Goal: Navigation & Orientation: Locate item on page

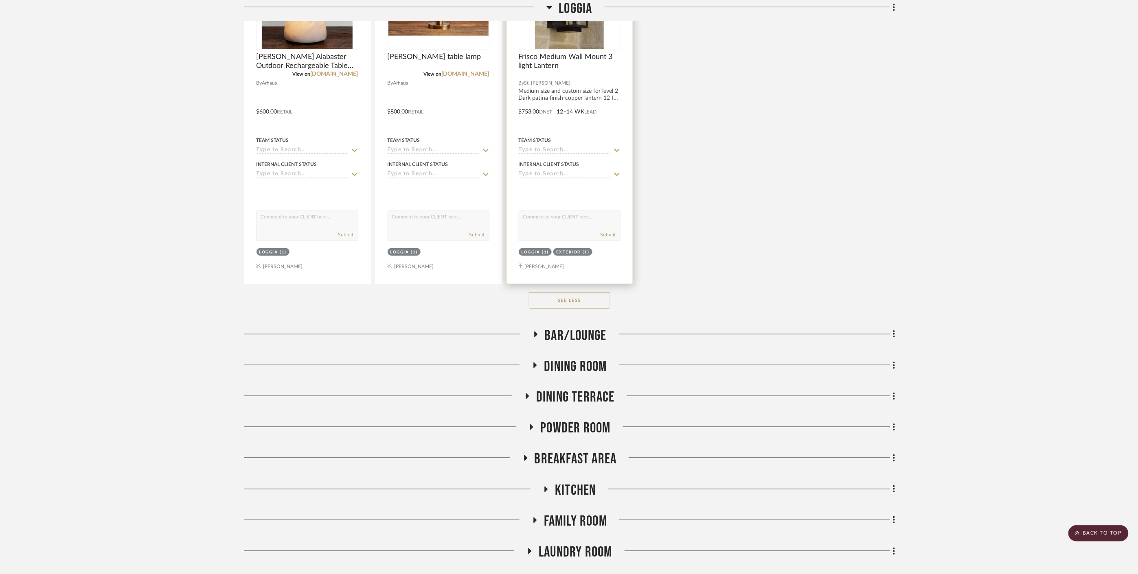
scroll to position [4434, 0]
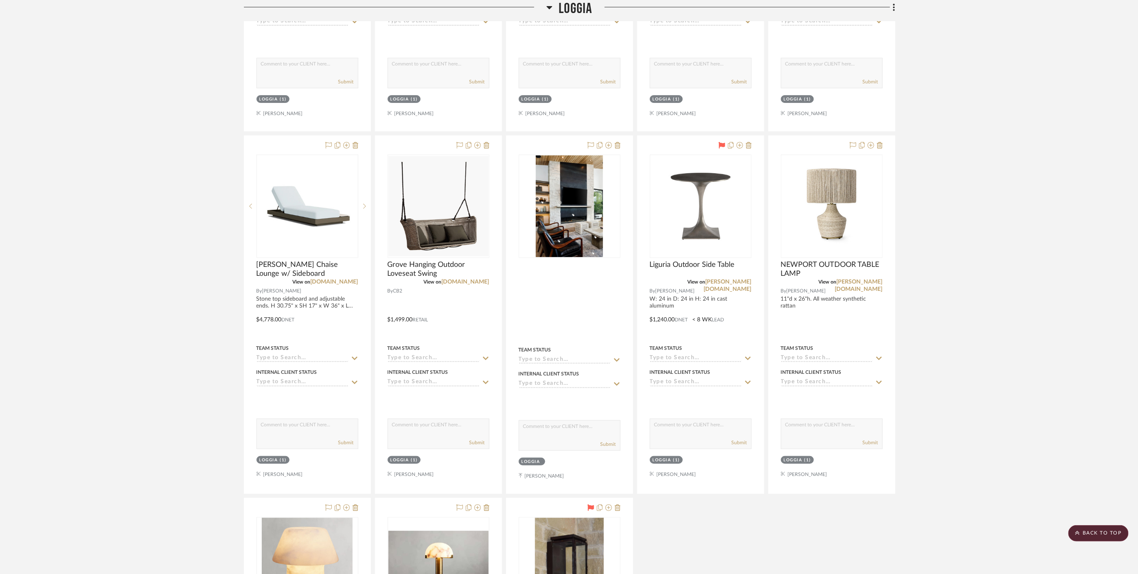
click at [579, 12] on span "Loggia" at bounding box center [575, 9] width 33 height 18
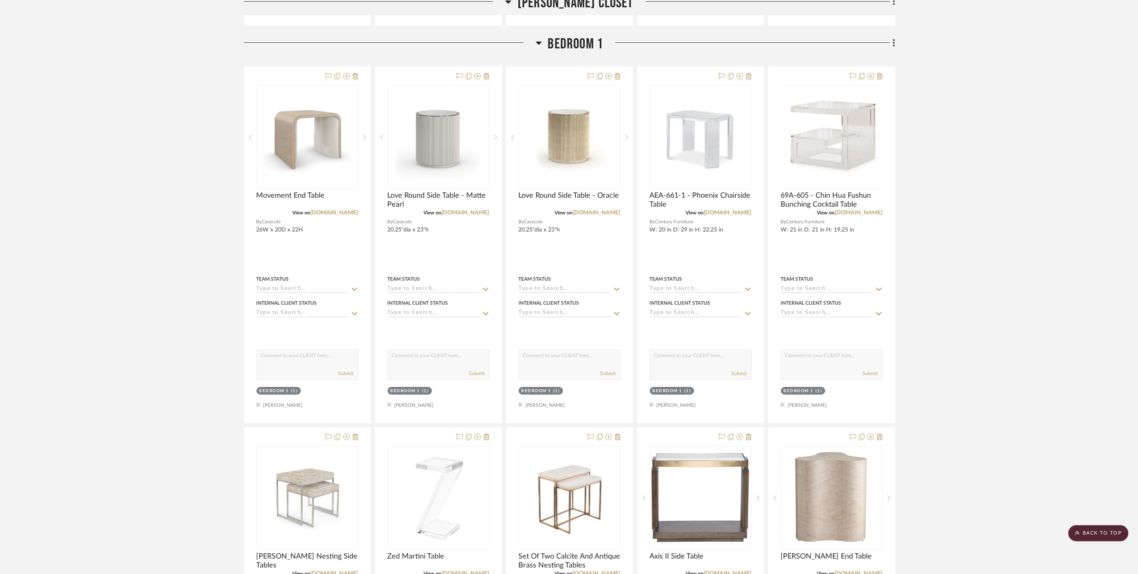
click at [567, 36] on span "Bedroom 1" at bounding box center [575, 44] width 55 height 18
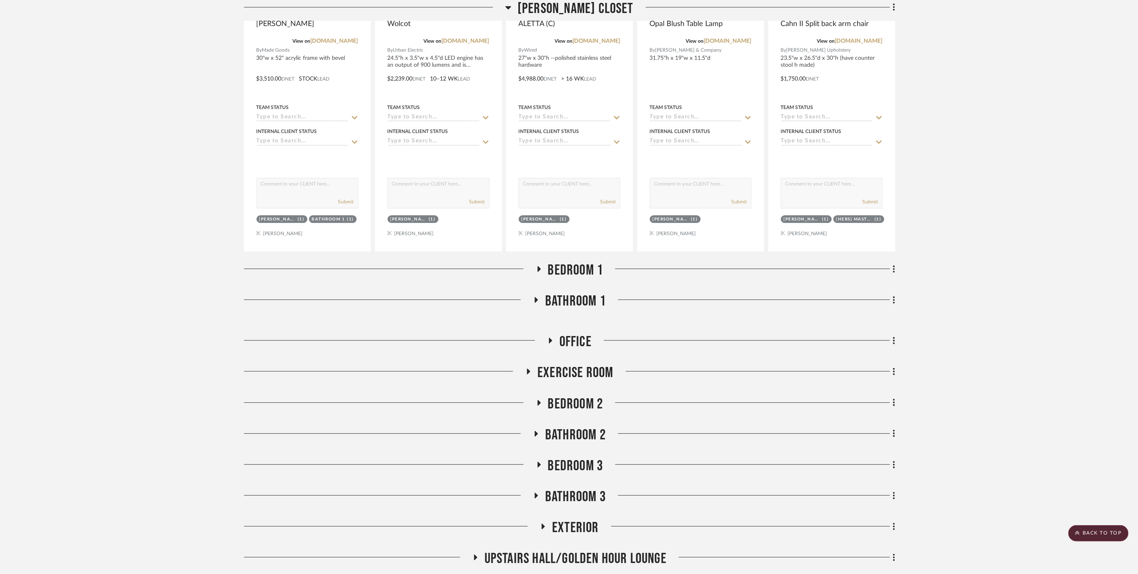
click at [575, 7] on span "[PERSON_NAME] Closet" at bounding box center [575, 9] width 116 height 18
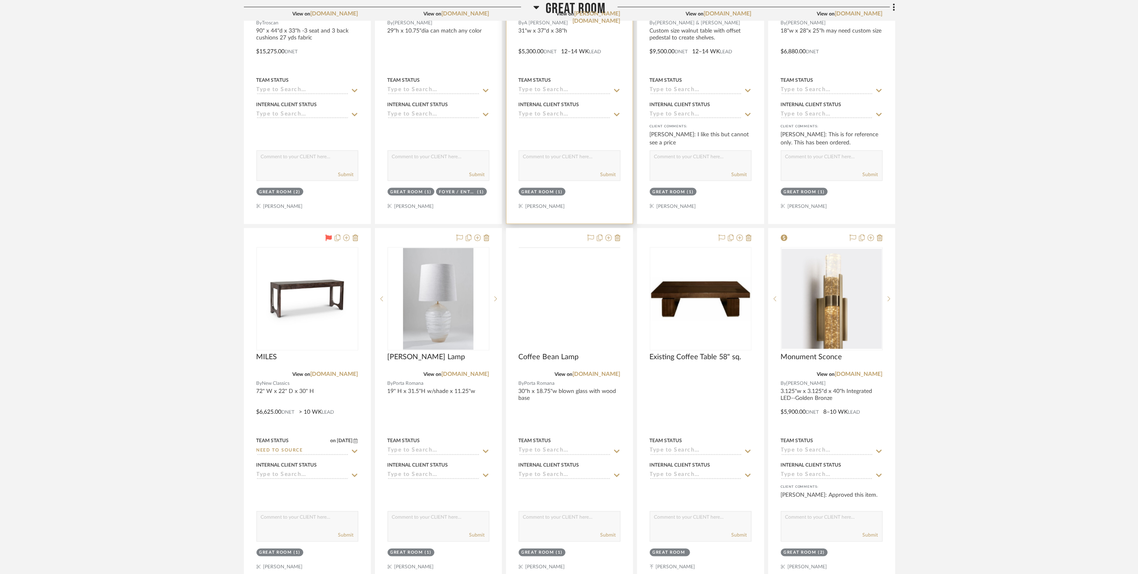
scroll to position [814, 0]
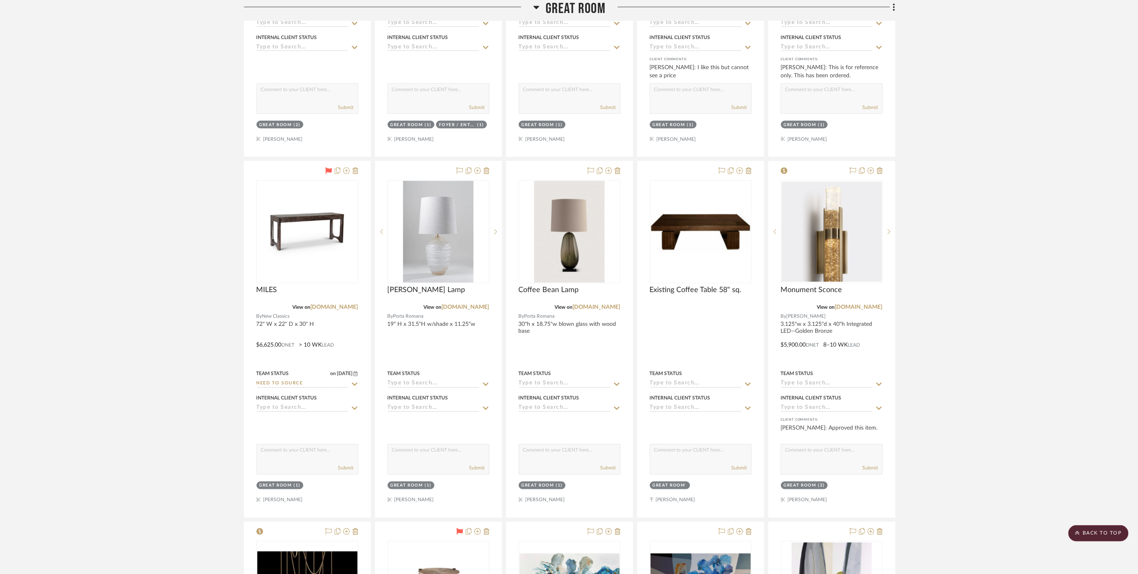
click at [578, 2] on span "Great Room" at bounding box center [576, 9] width 60 height 18
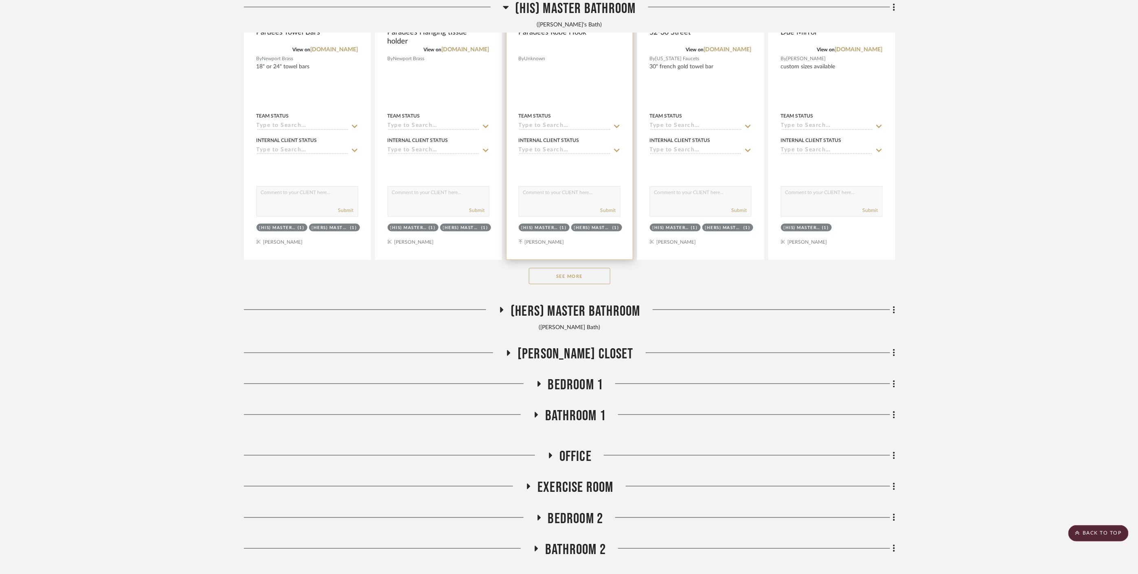
scroll to position [588, 0]
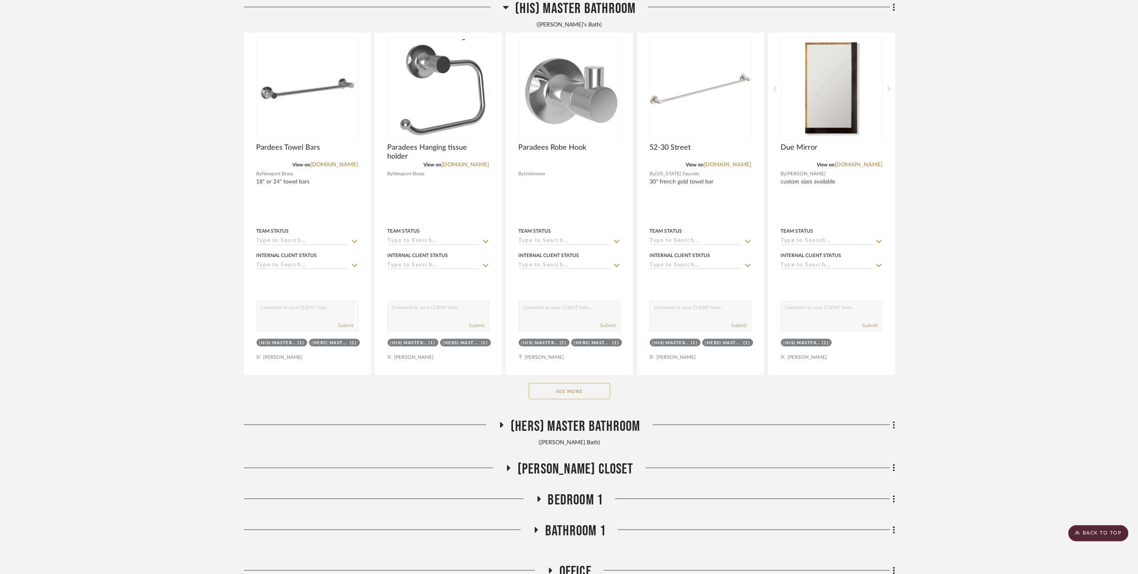
click at [576, 2] on span "(His) Master Bathroom" at bounding box center [575, 9] width 120 height 18
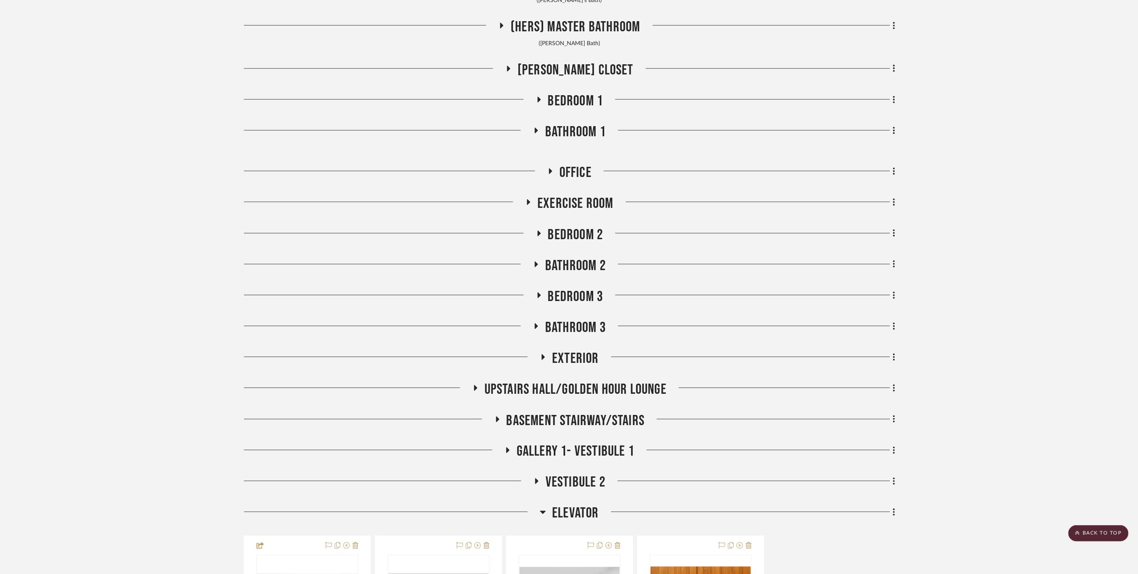
click at [565, 28] on span "(Hers) Master Bathroom" at bounding box center [574, 27] width 129 height 18
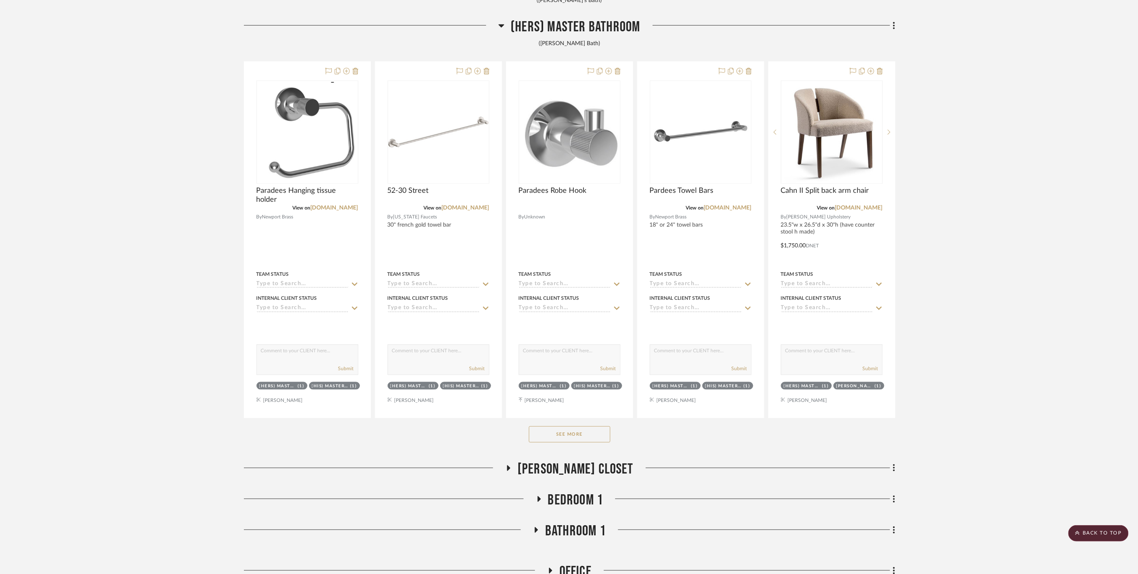
click at [581, 430] on button "See More" at bounding box center [569, 435] width 81 height 16
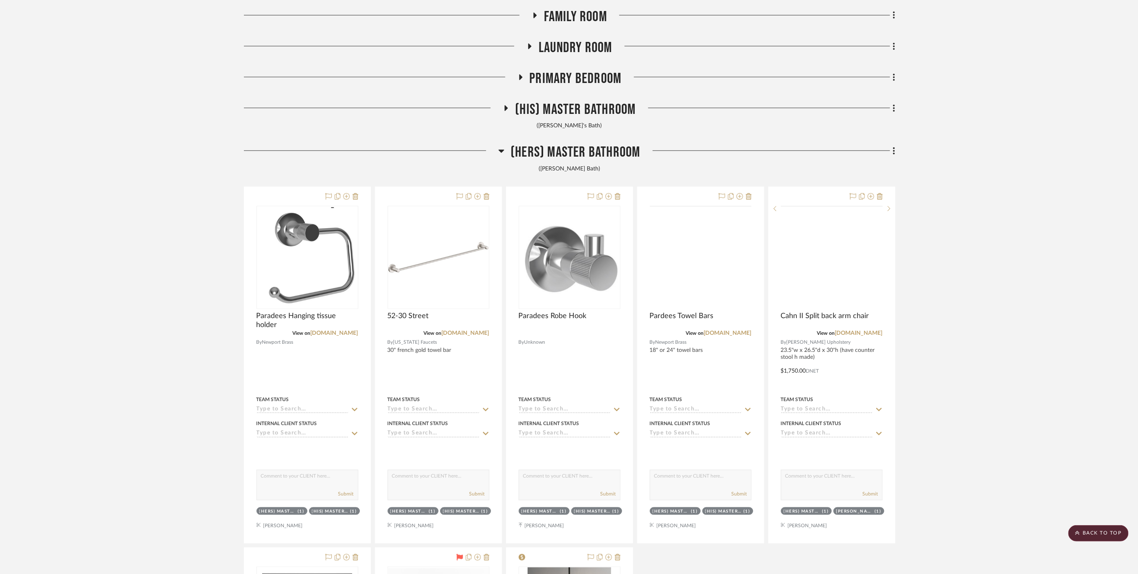
scroll to position [407, 0]
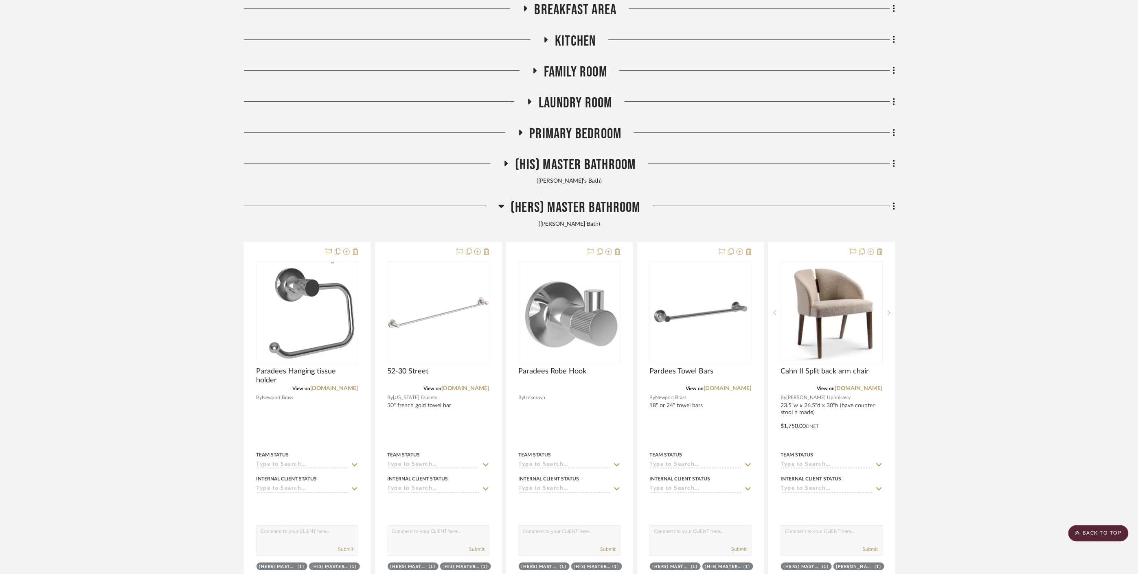
click at [556, 165] on span "(His) Master Bathroom" at bounding box center [575, 165] width 120 height 18
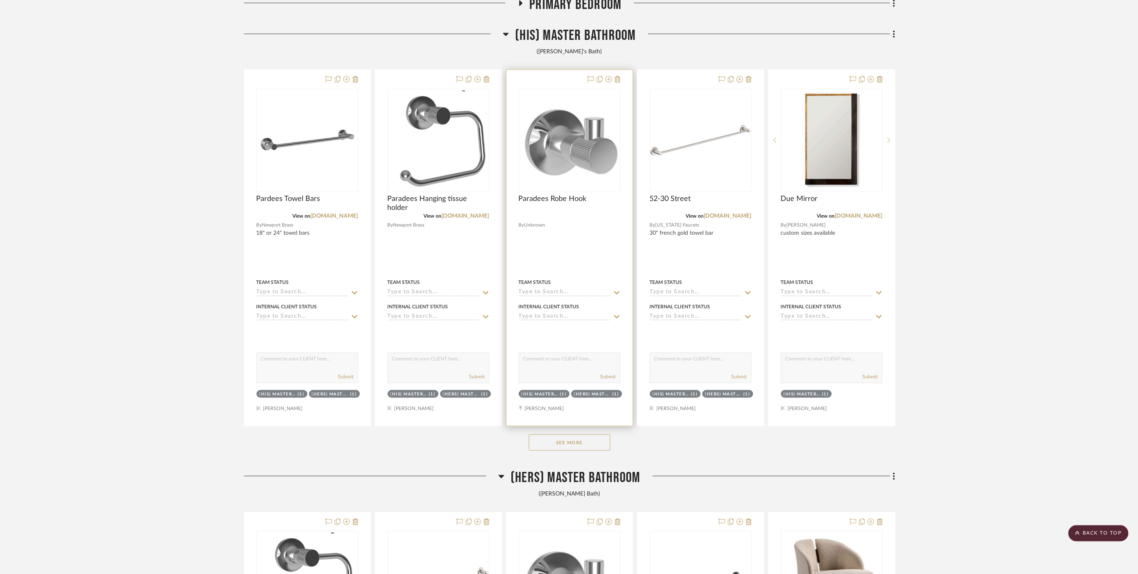
scroll to position [588, 0]
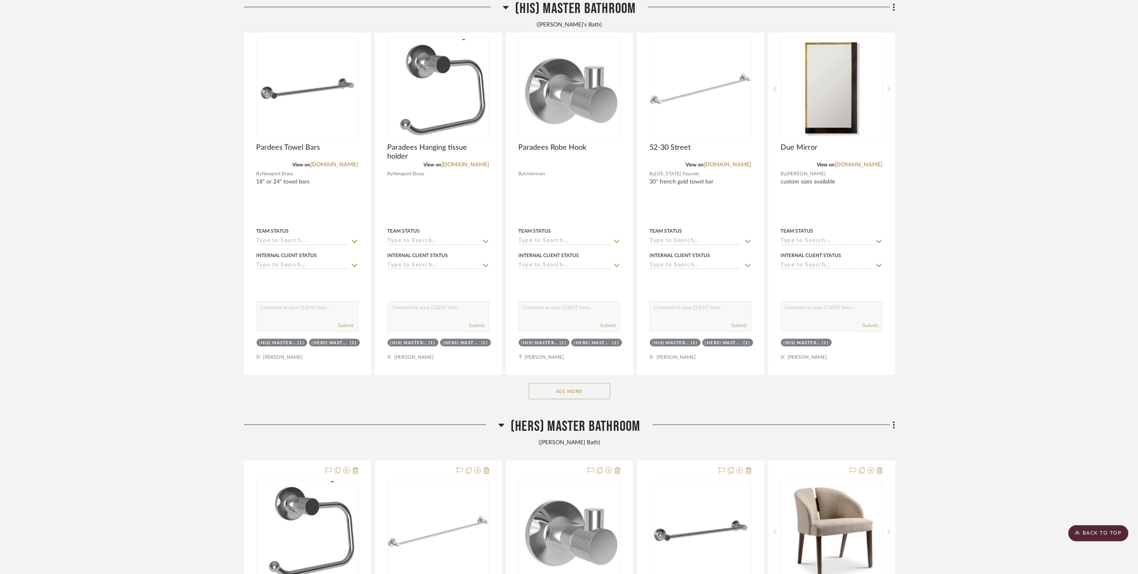
click at [590, 394] on button "See More" at bounding box center [569, 391] width 81 height 16
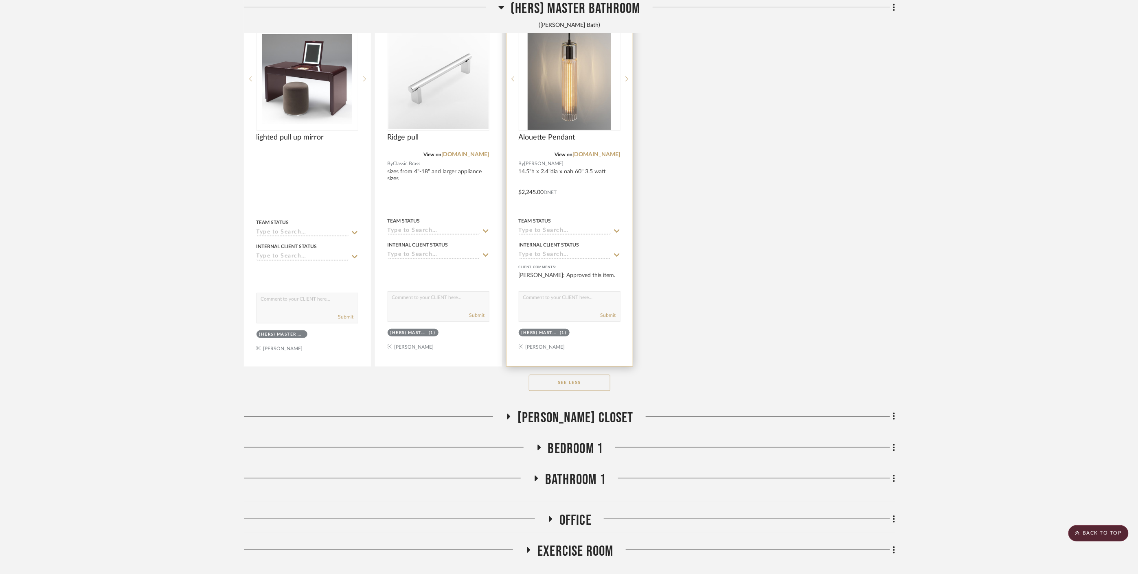
scroll to position [2352, 0]
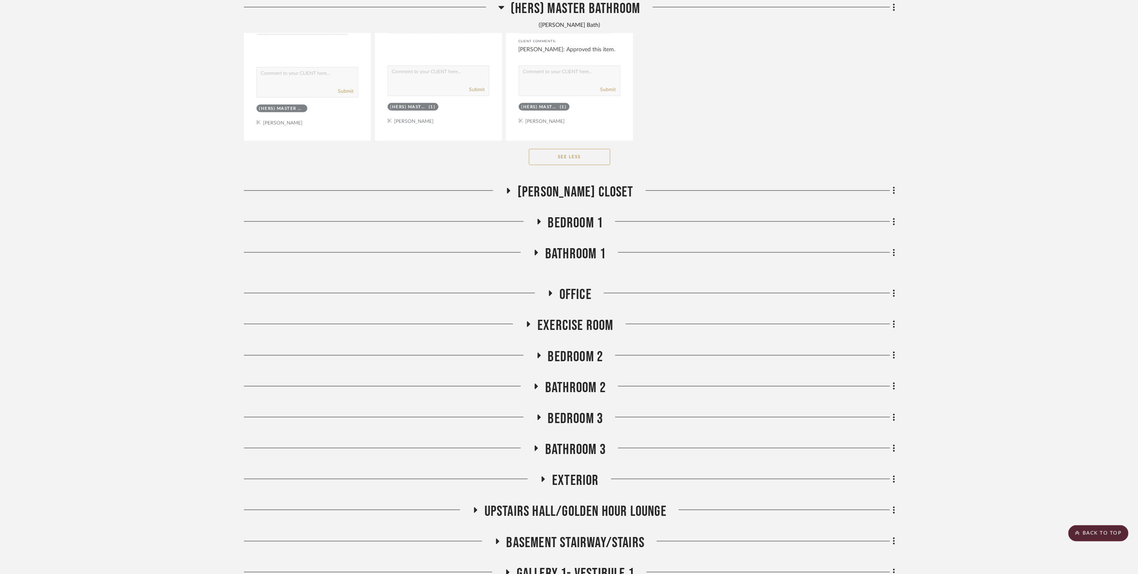
click at [572, 184] on span "[PERSON_NAME] Closet" at bounding box center [575, 193] width 116 height 18
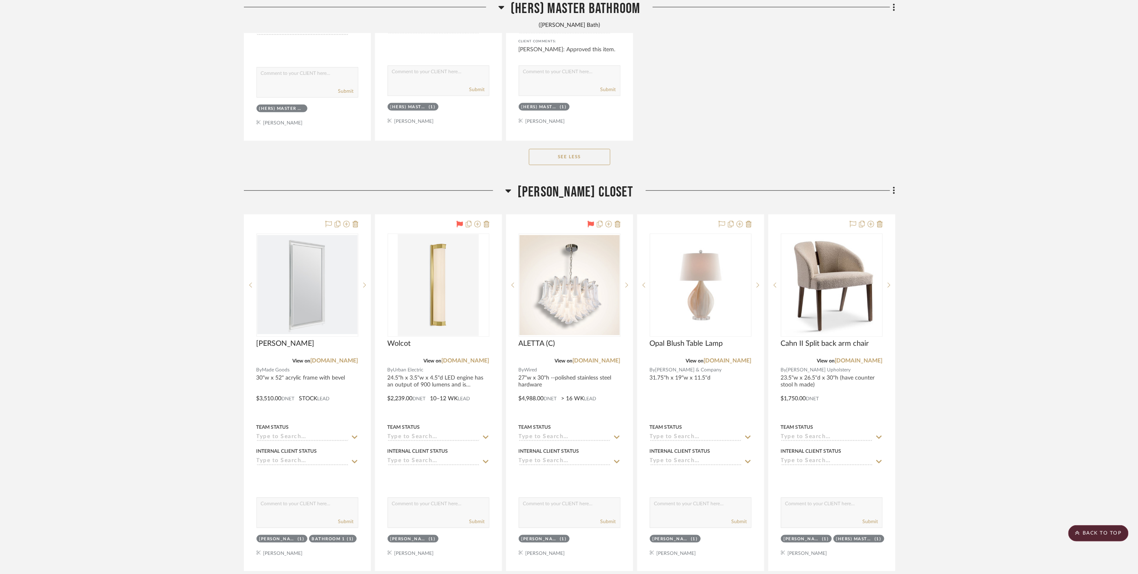
click at [589, 187] on span "[PERSON_NAME] Closet" at bounding box center [575, 193] width 116 height 18
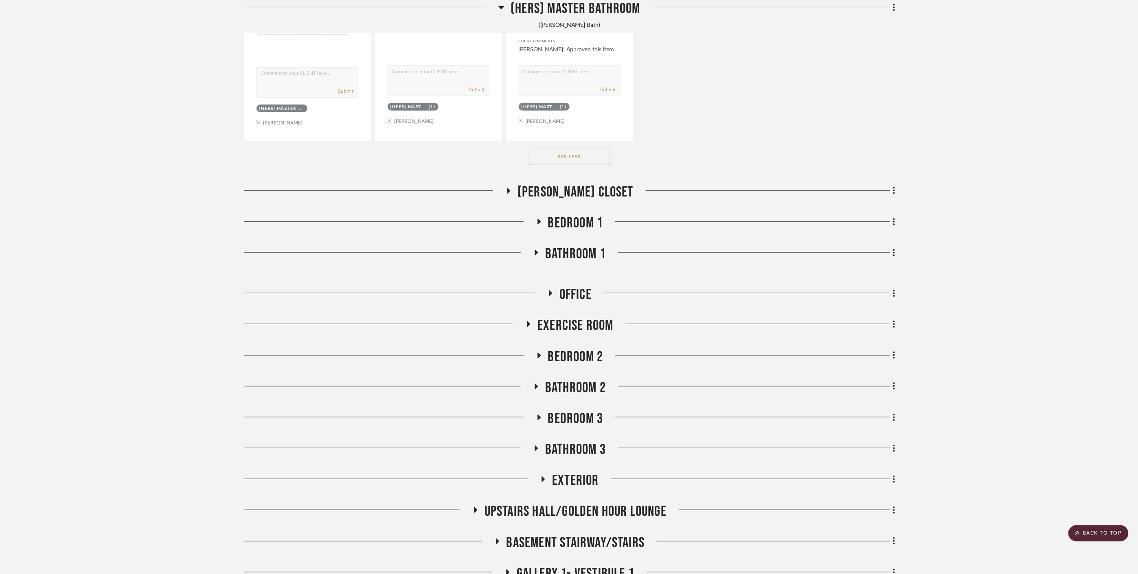
click at [566, 247] on span "Bathroom 1" at bounding box center [575, 254] width 61 height 18
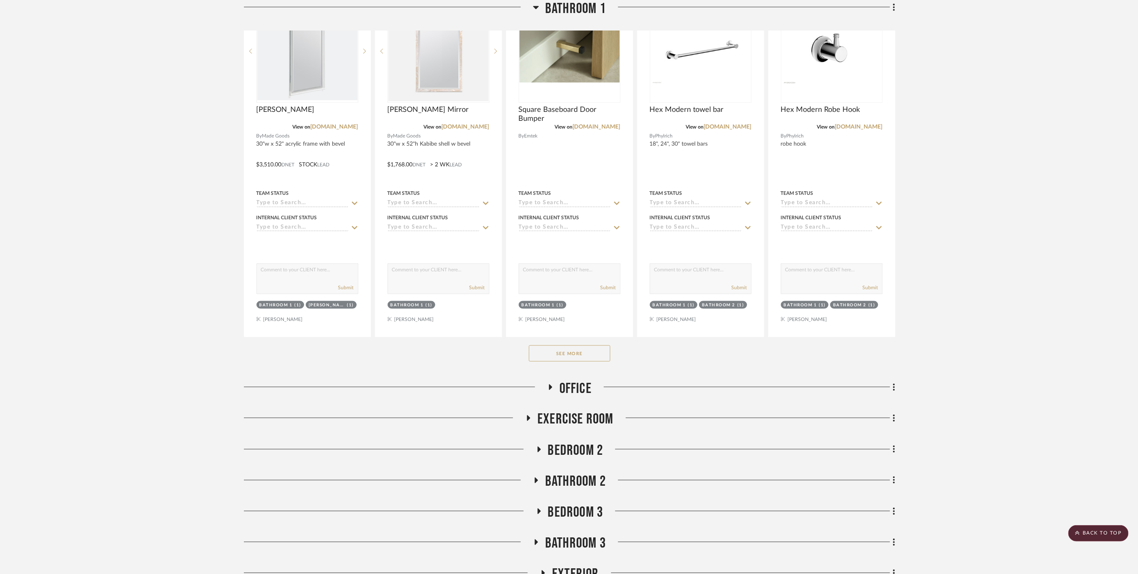
scroll to position [2668, 0]
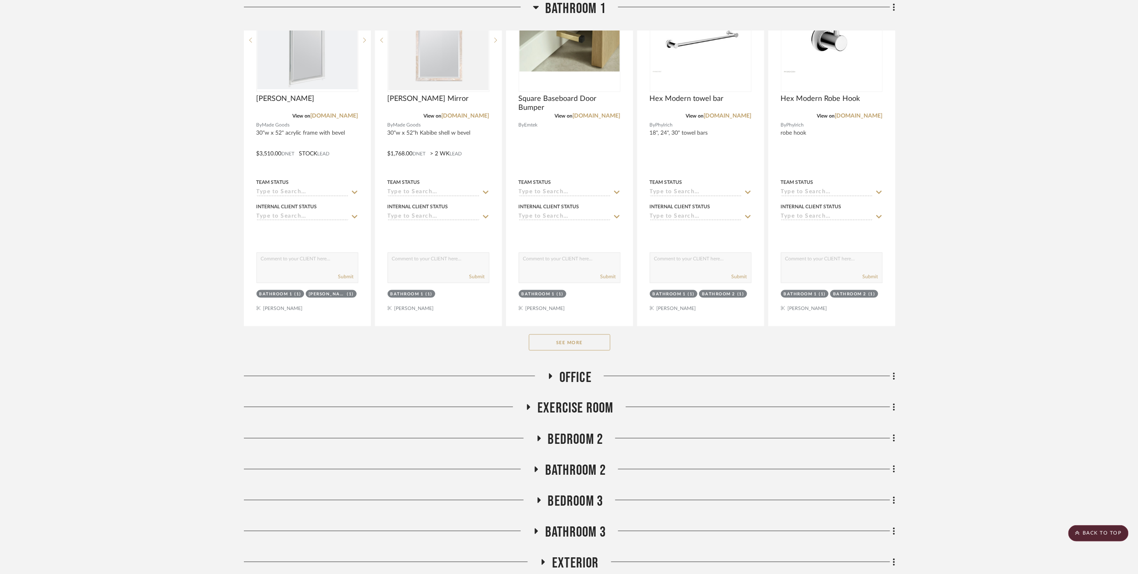
click at [590, 336] on button "See More" at bounding box center [569, 343] width 81 height 16
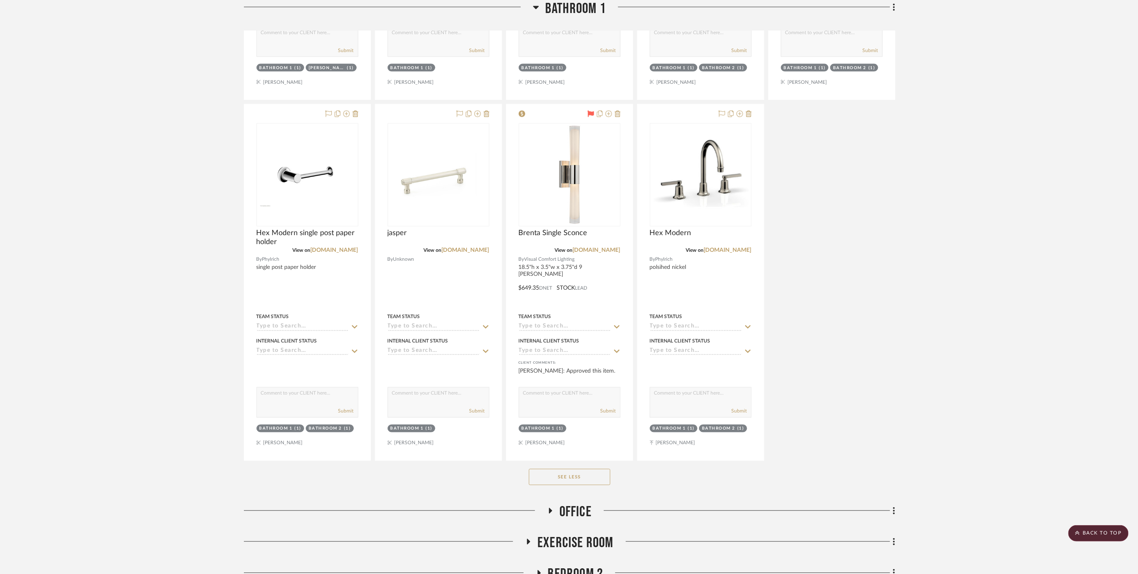
scroll to position [3121, 0]
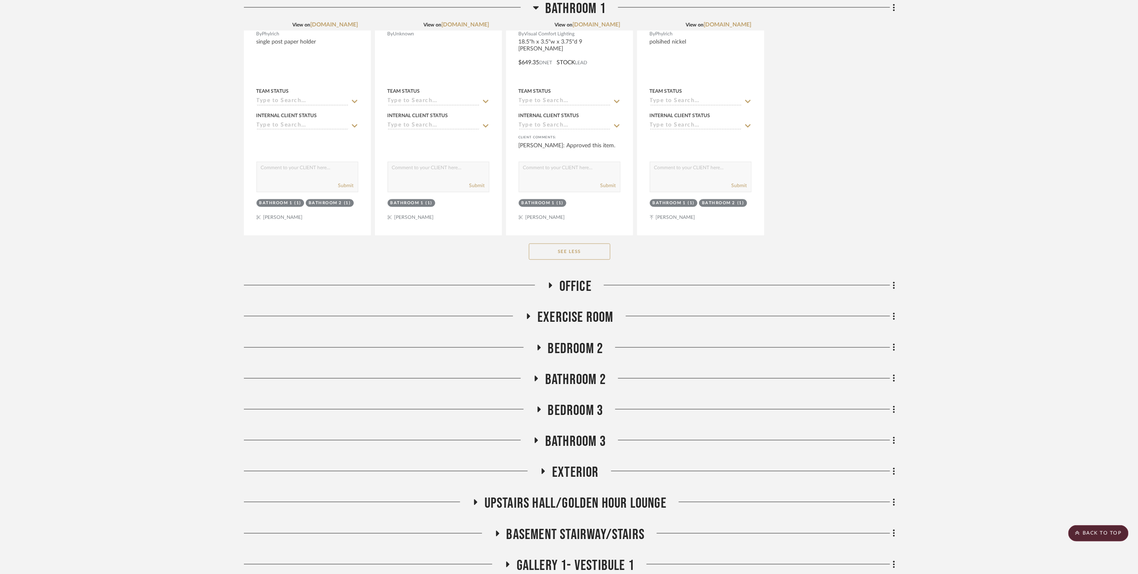
click at [584, 380] on span "Bathroom 2" at bounding box center [575, 380] width 61 height 18
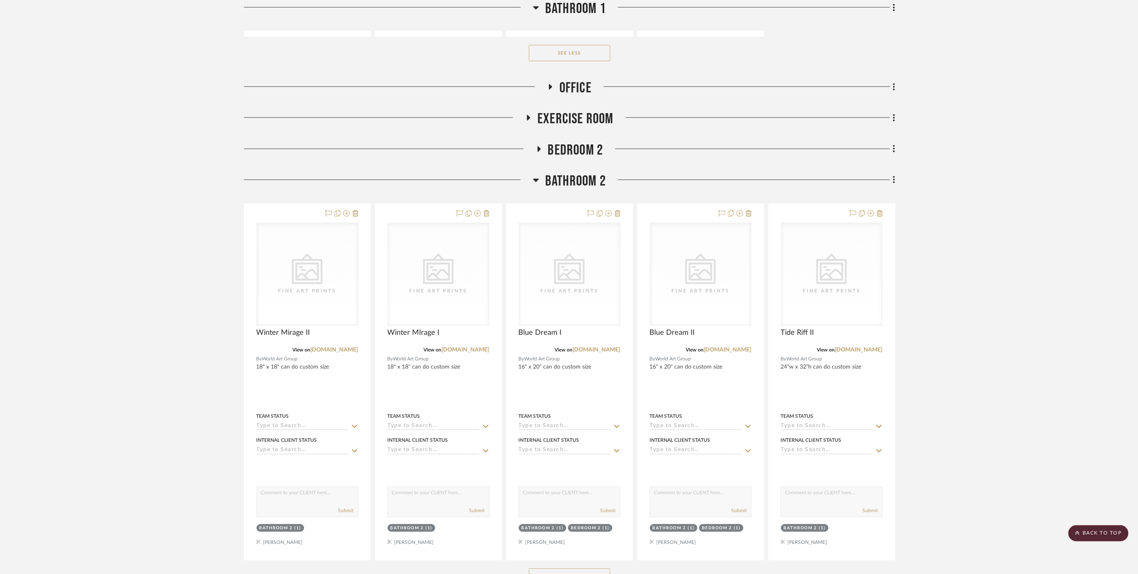
scroll to position [3347, 0]
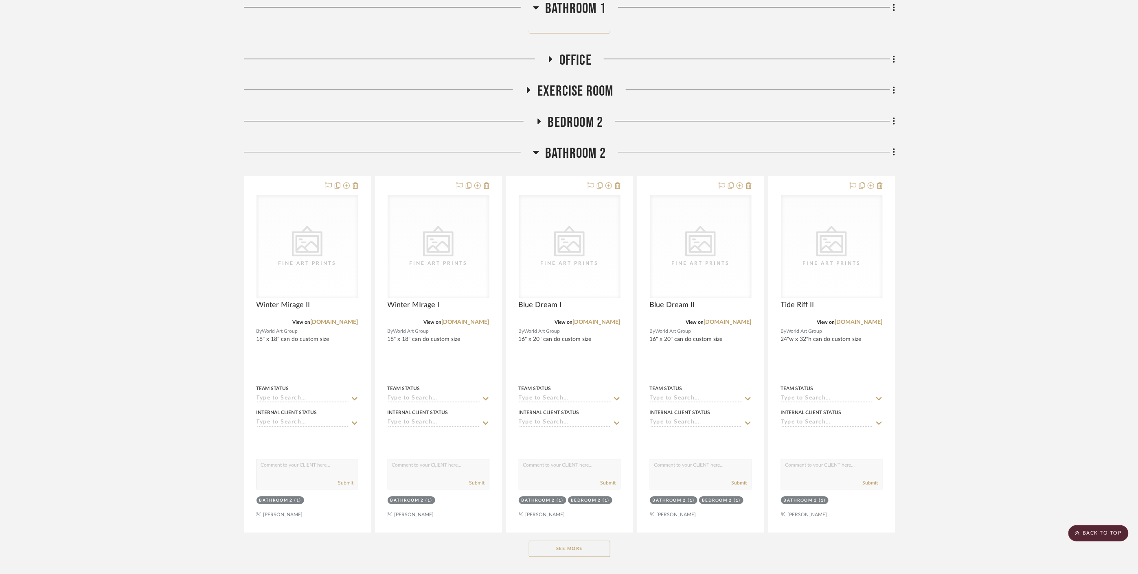
click at [566, 546] on button "See More" at bounding box center [569, 549] width 81 height 16
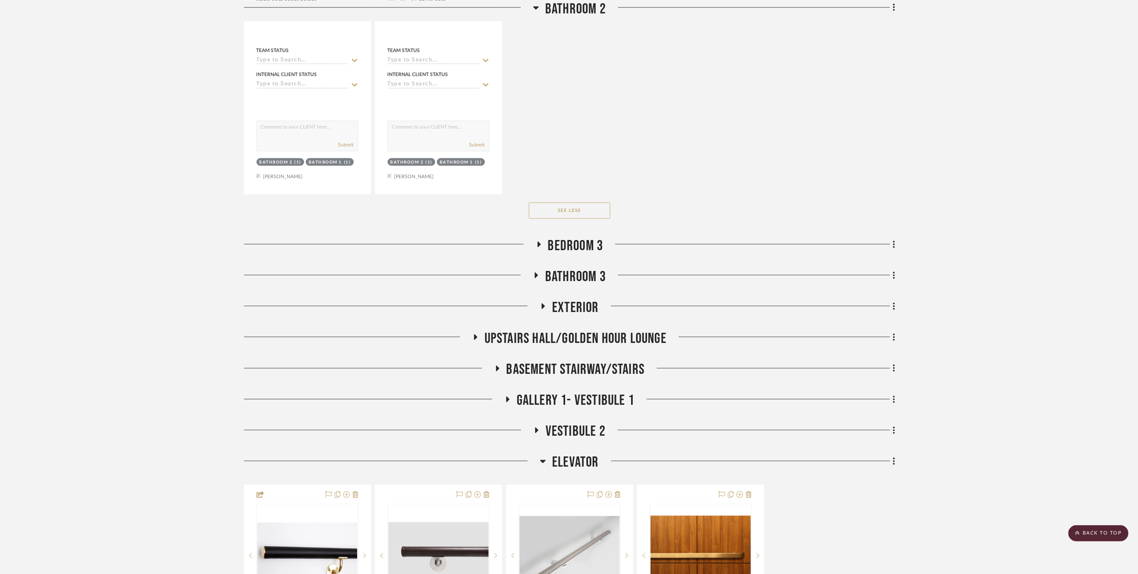
scroll to position [4794, 0]
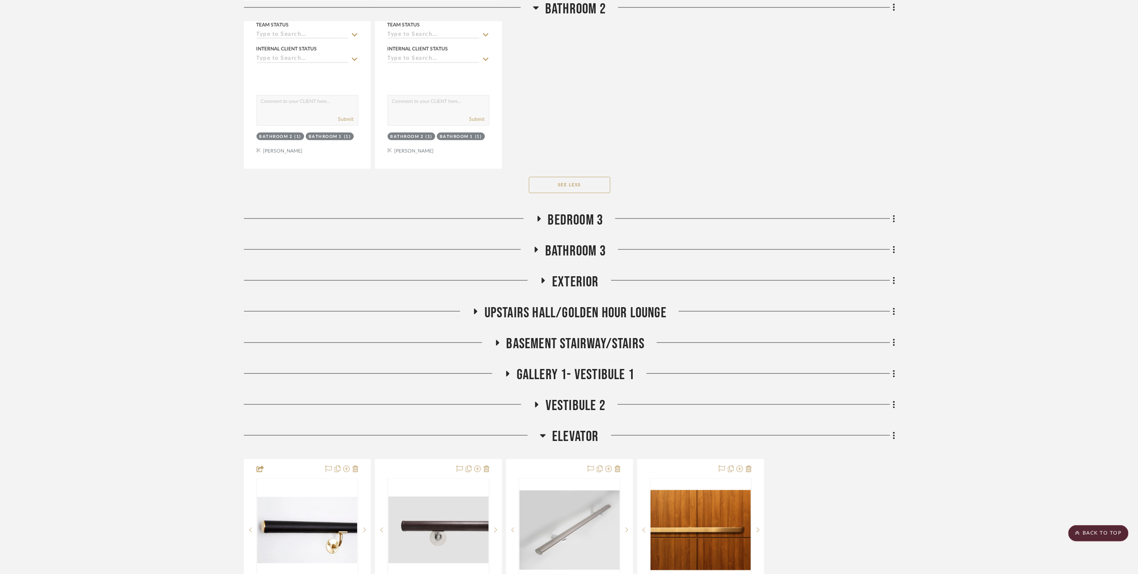
click at [578, 245] on span "Bathroom 3" at bounding box center [575, 252] width 61 height 18
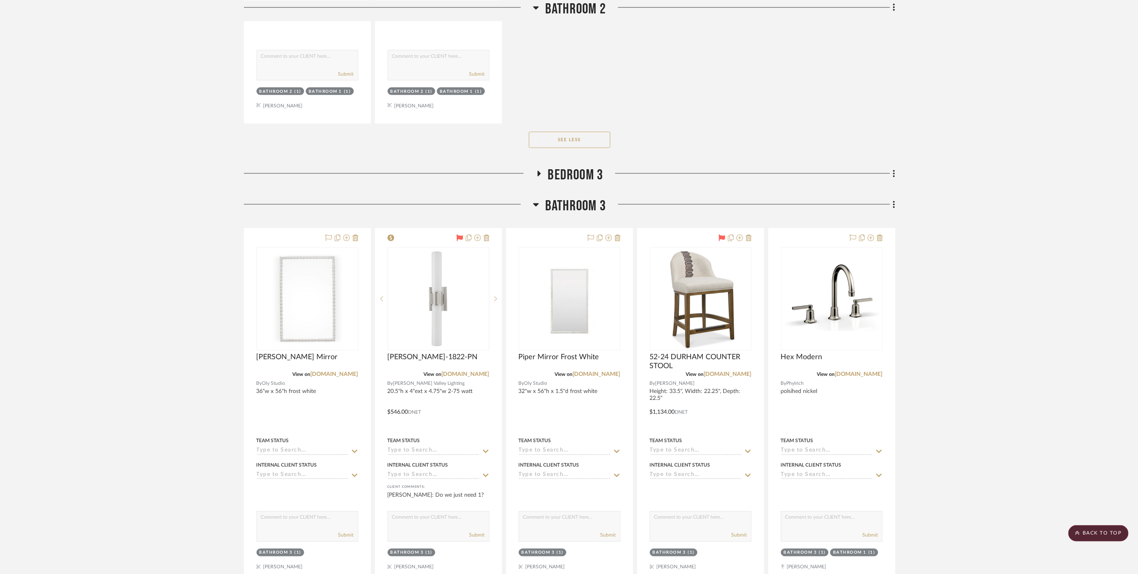
scroll to position [4885, 0]
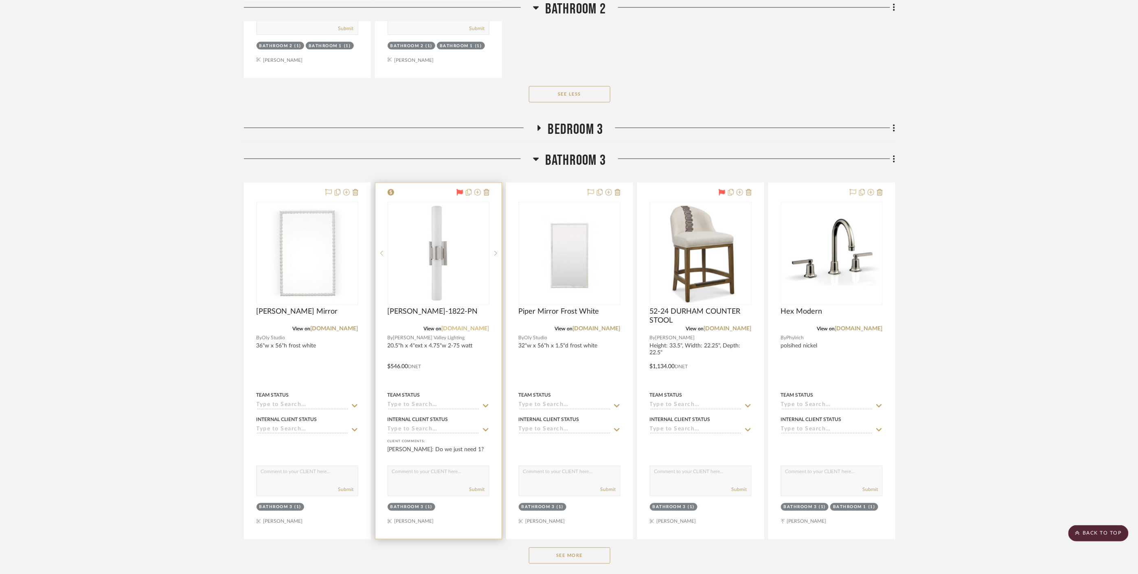
click at [485, 326] on link "[DOMAIN_NAME]" at bounding box center [466, 329] width 48 height 6
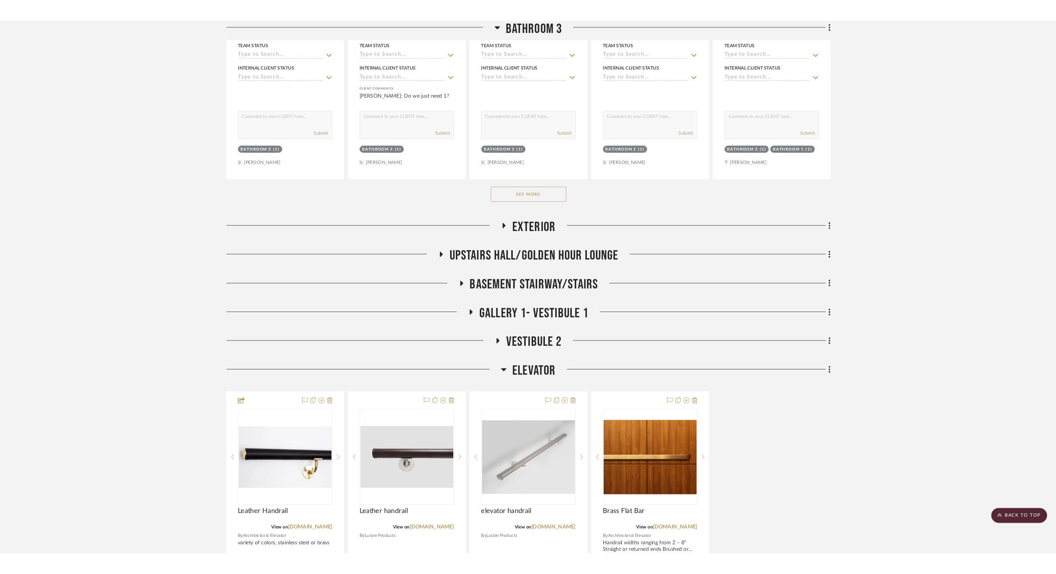
scroll to position [5292, 0]
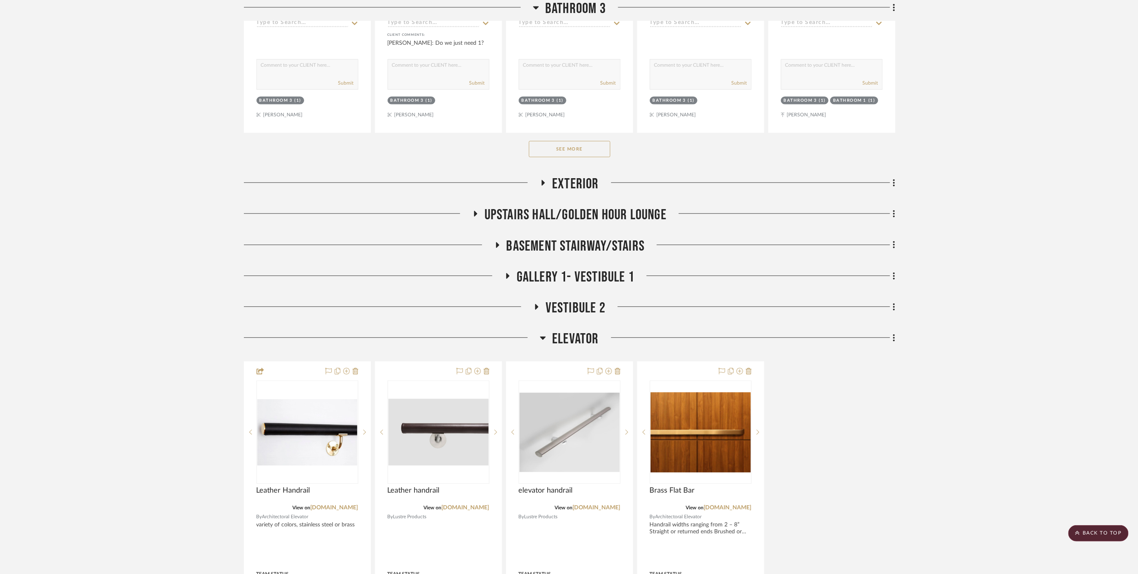
click at [576, 209] on span "Upstairs Hall/Golden Hour Lounge" at bounding box center [575, 215] width 182 height 18
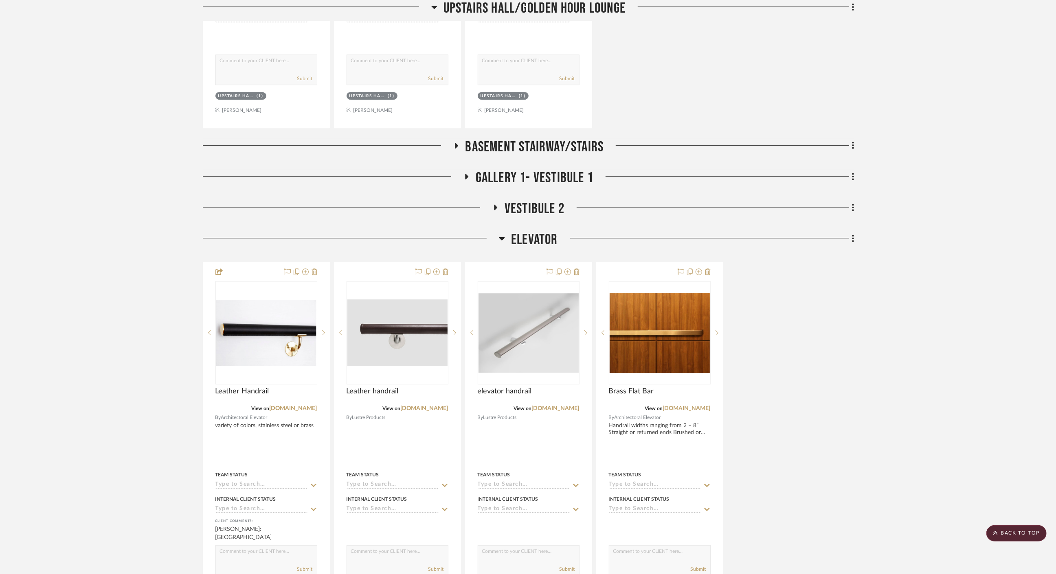
scroll to position [5744, 0]
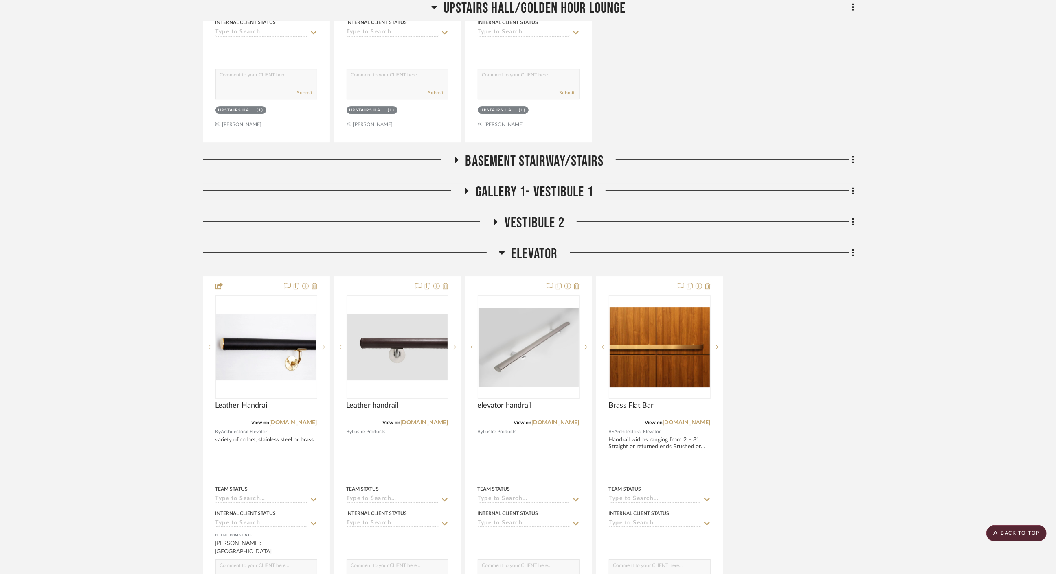
click at [527, 215] on span "Vestibule 2" at bounding box center [534, 224] width 60 height 18
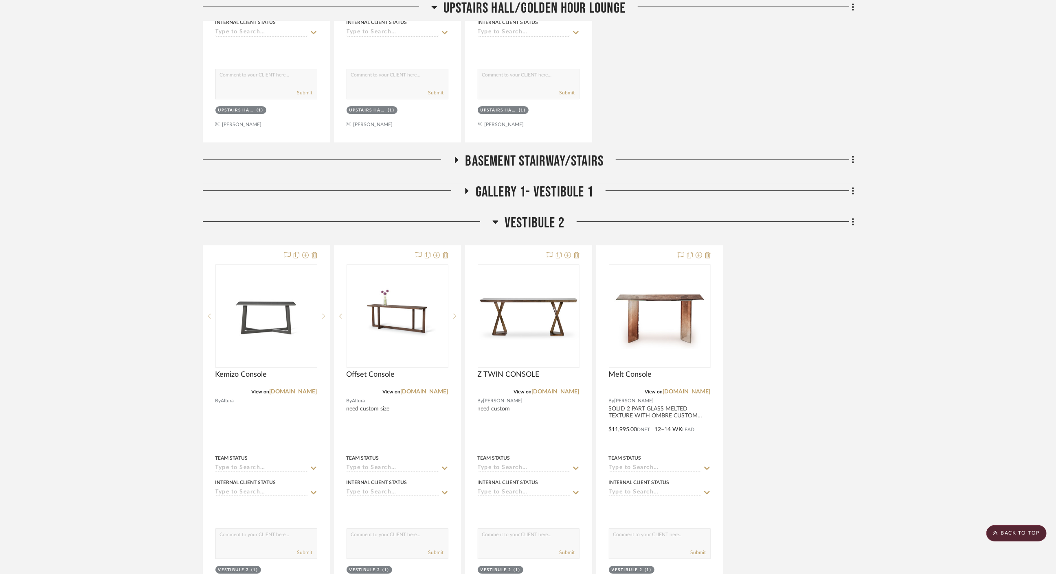
click at [529, 184] on span "Gallery 1- Vestibule 1" at bounding box center [534, 193] width 118 height 18
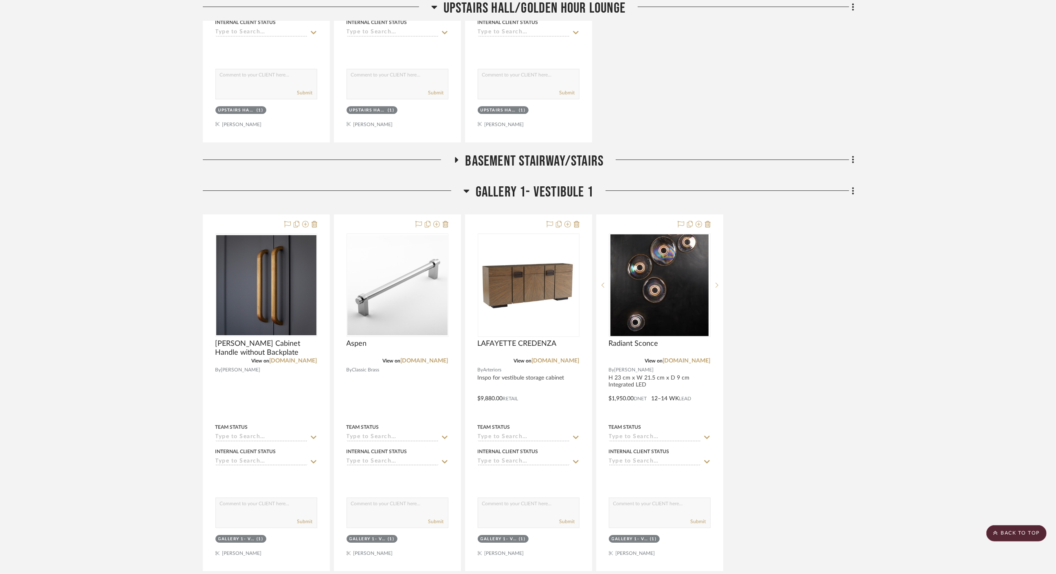
click at [530, 153] on span "Basement stairway/Stairs" at bounding box center [534, 162] width 138 height 18
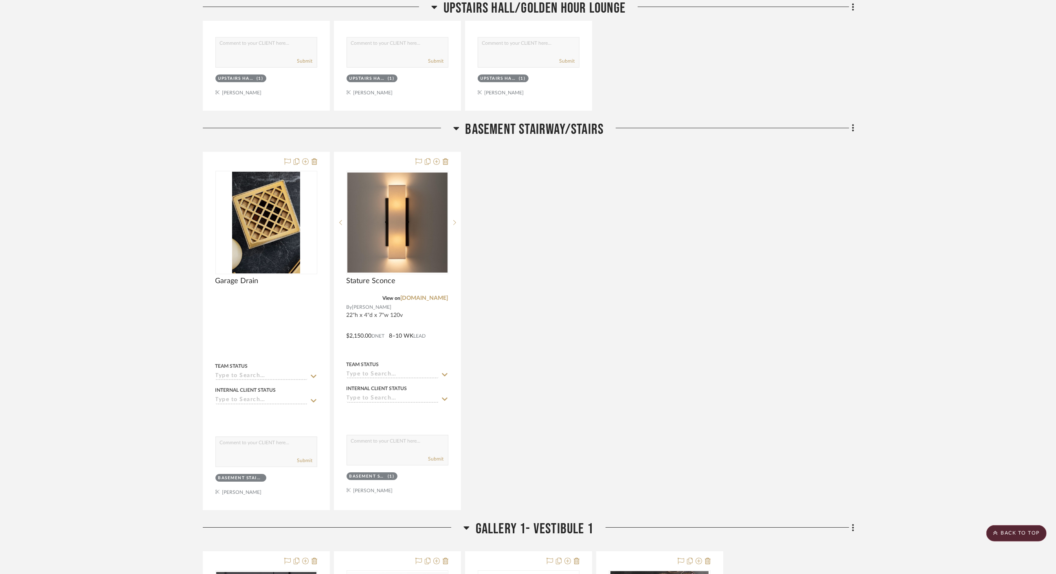
scroll to position [5790, 0]
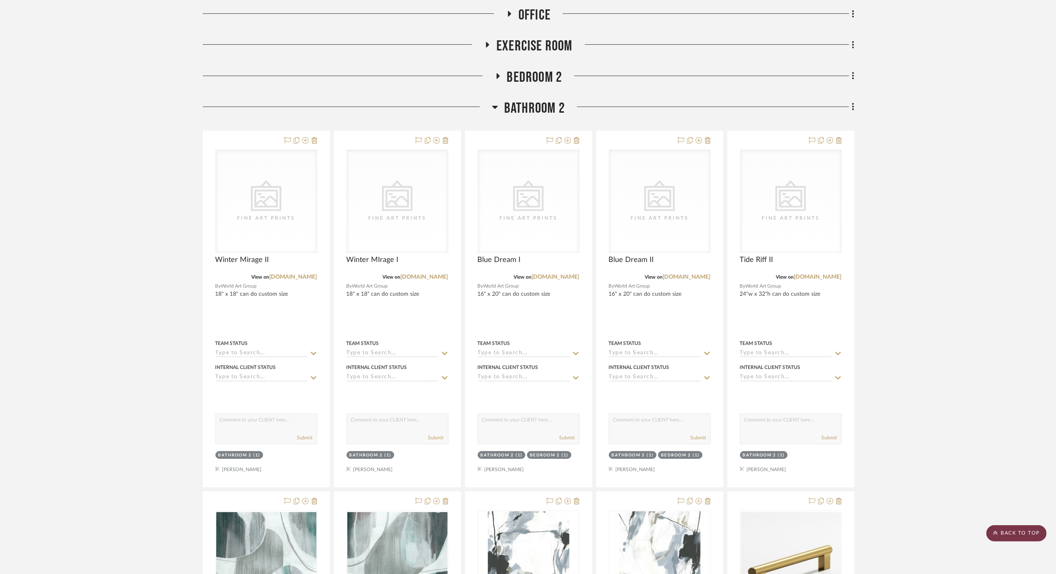
click at [1003, 526] on scroll-to-top-button "BACK TO TOP" at bounding box center [1016, 534] width 60 height 16
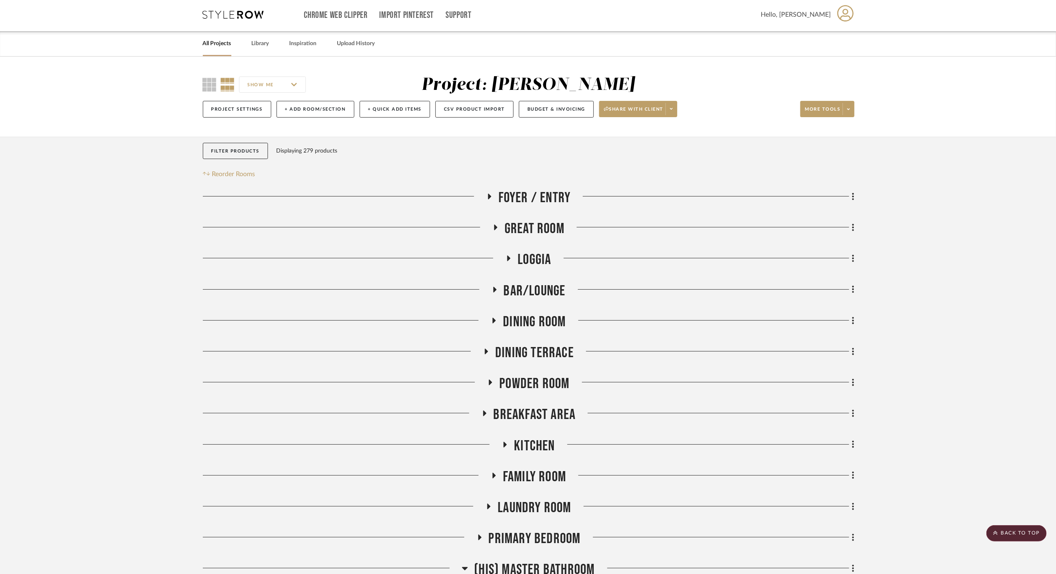
scroll to position [0, 0]
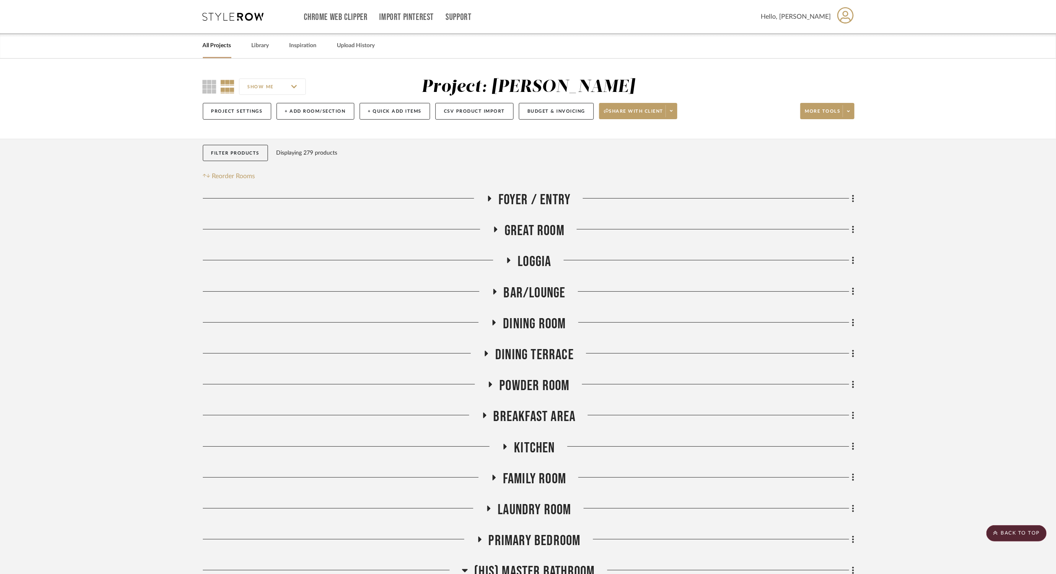
click at [532, 256] on span "Loggia" at bounding box center [533, 262] width 33 height 18
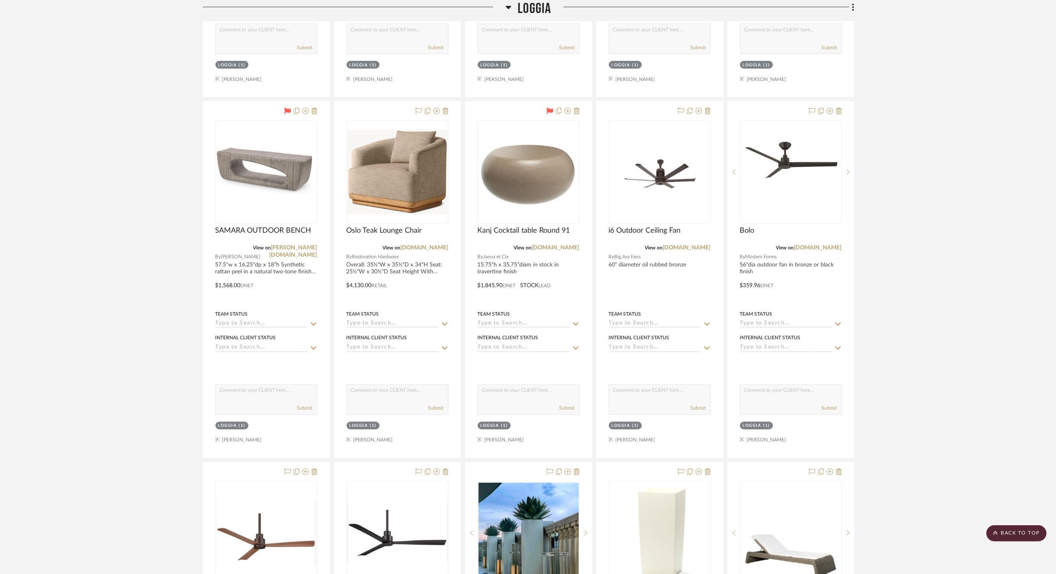
scroll to position [1130, 0]
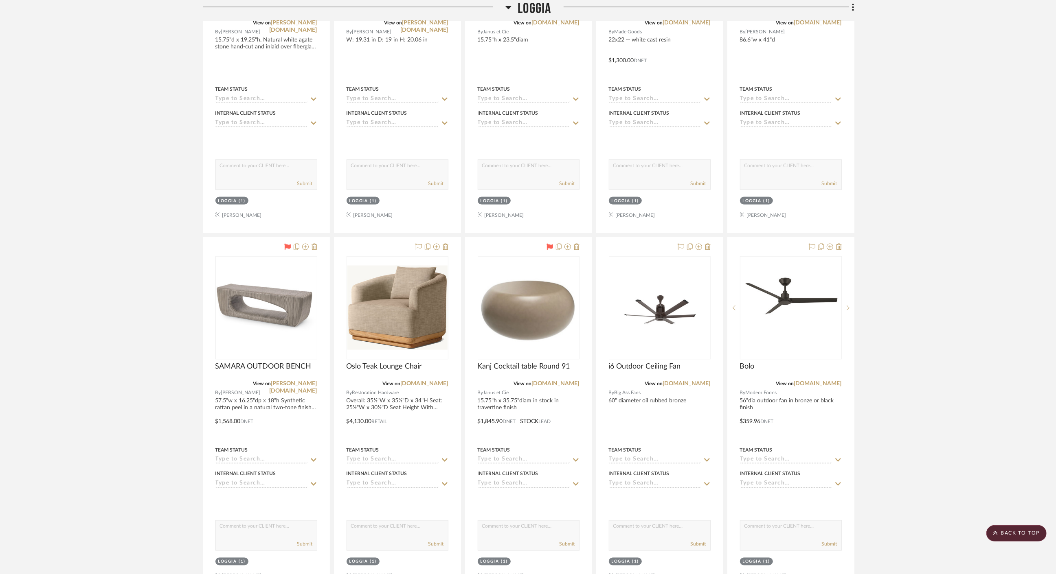
drag, startPoint x: 48, startPoint y: 54, endPoint x: 48, endPoint y: 5, distance: 48.4
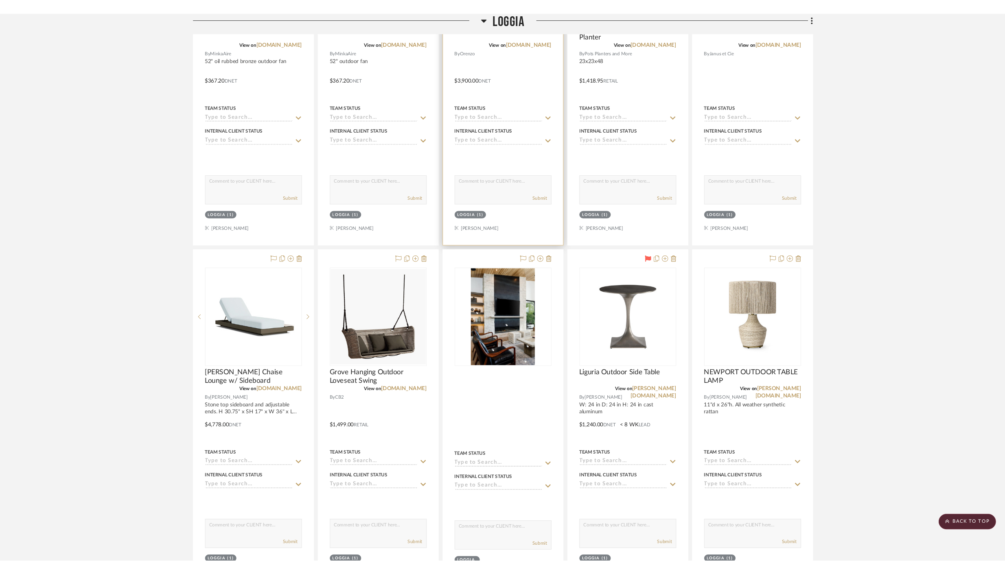
scroll to position [1899, 0]
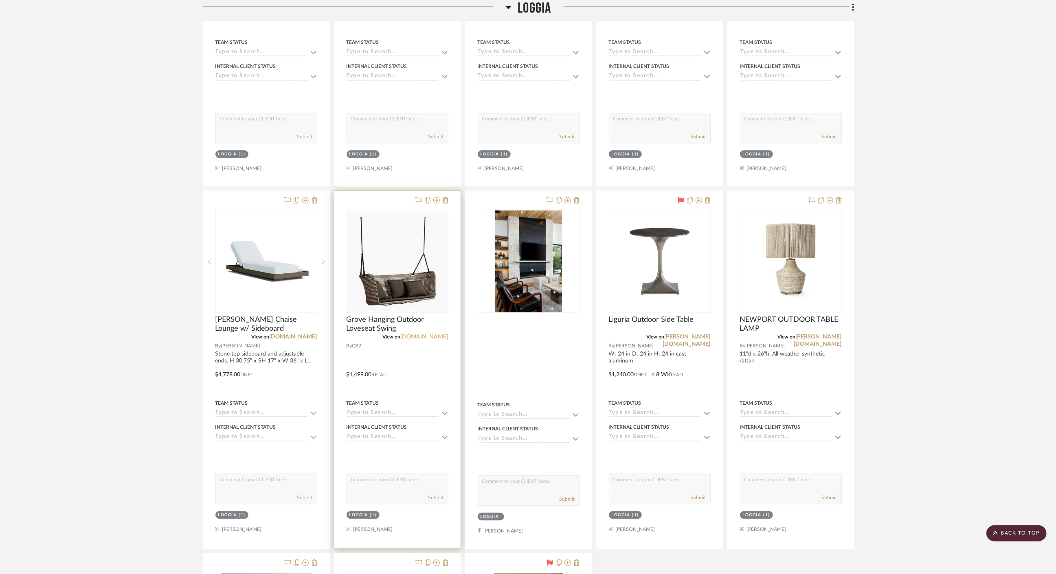
click at [440, 334] on link "[DOMAIN_NAME]" at bounding box center [425, 337] width 48 height 6
